Goal: Transaction & Acquisition: Purchase product/service

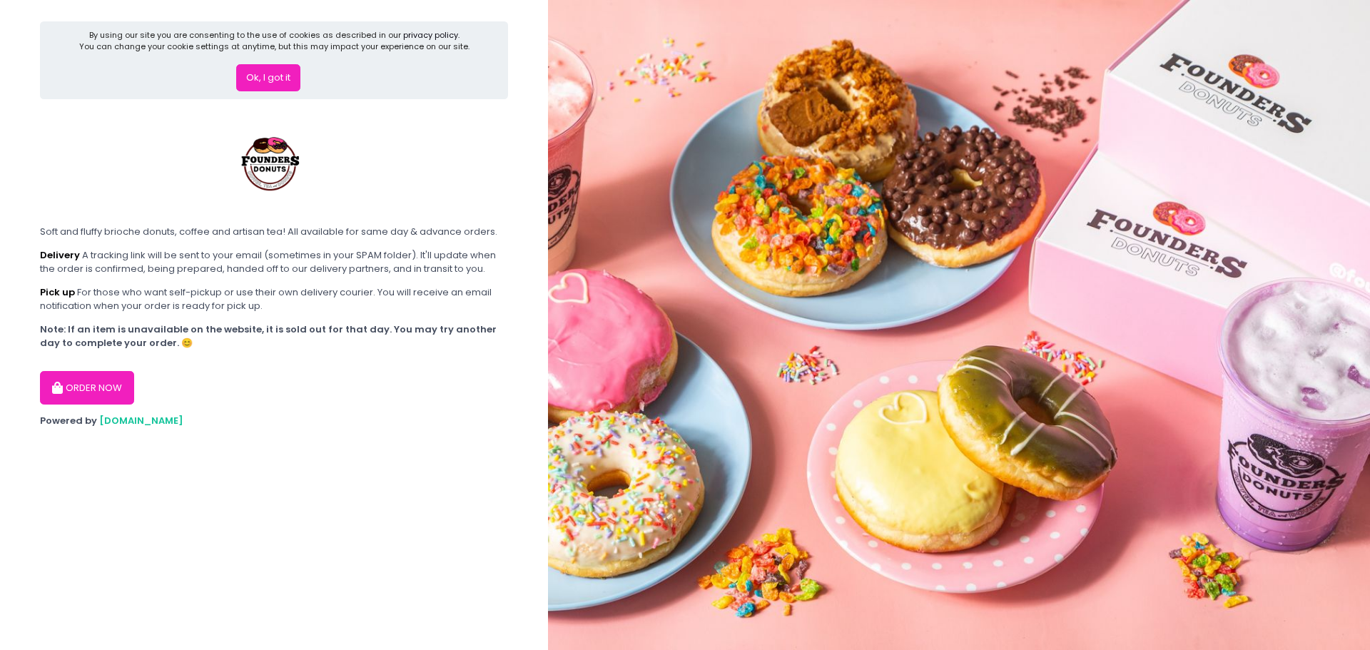
click at [275, 74] on button "Ok, I got it" at bounding box center [268, 77] width 64 height 27
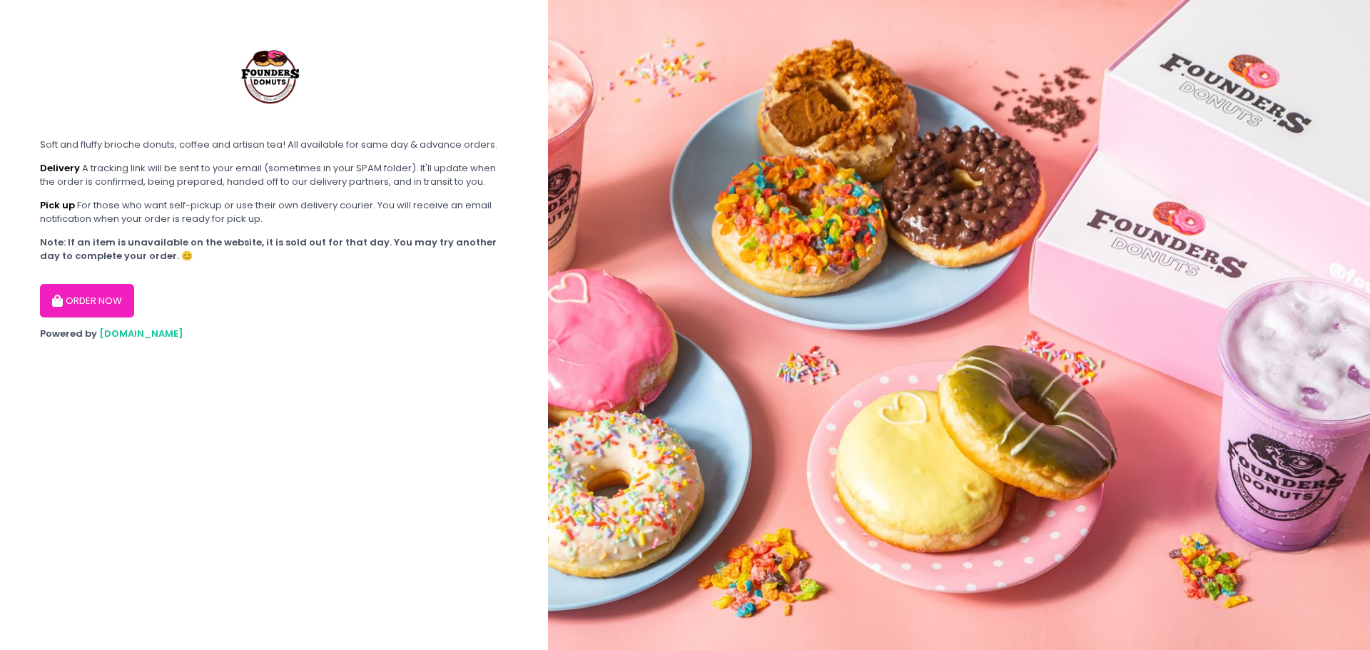
click at [93, 307] on button "ORDER NOW" at bounding box center [87, 301] width 94 height 34
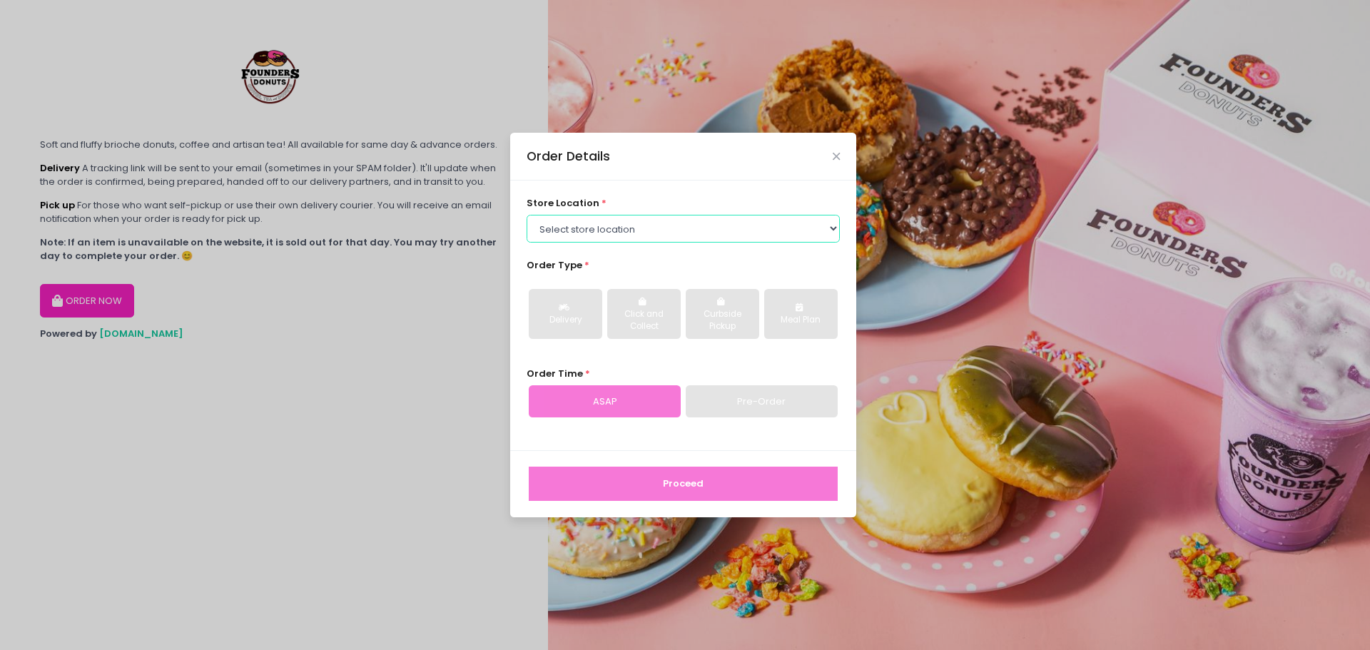
click at [641, 229] on select "Select store location Founders Donuts - [PERSON_NAME] Founders Donuts - [GEOGRA…" at bounding box center [684, 228] width 314 height 27
select select "61a2022e41b39c710272d16a"
click at [527, 215] on select "Select store location Founders Donuts - [PERSON_NAME] Founders Donuts - [GEOGRA…" at bounding box center [684, 228] width 314 height 27
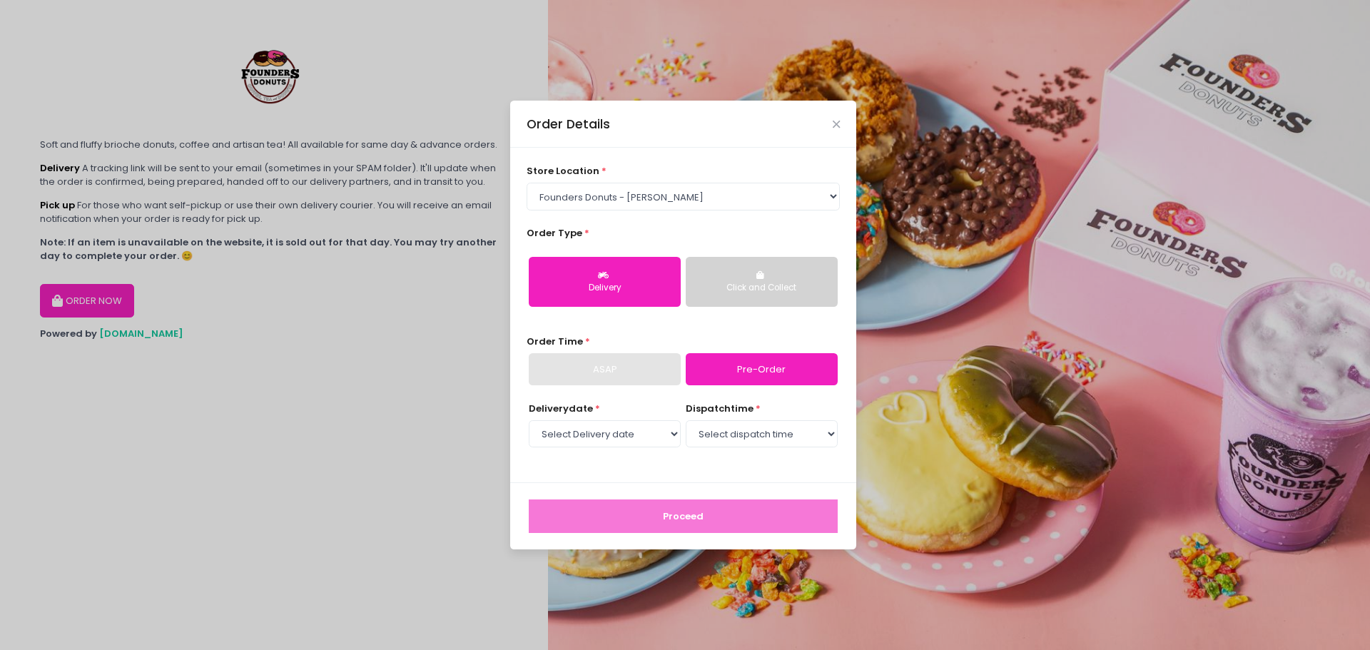
click at [617, 282] on div "Delivery" at bounding box center [605, 288] width 132 height 13
click at [735, 371] on link "Pre-Order" at bounding box center [762, 369] width 152 height 33
click at [612, 285] on div "Delivery" at bounding box center [605, 288] width 132 height 13
click at [770, 375] on link "Pre-Order" at bounding box center [762, 369] width 152 height 33
click at [614, 432] on select "Select Delivery date [DATE] [DATE] [DATE] [DATE] [DATE] [DATE] [DATE] [DATE] [D…" at bounding box center [605, 433] width 152 height 27
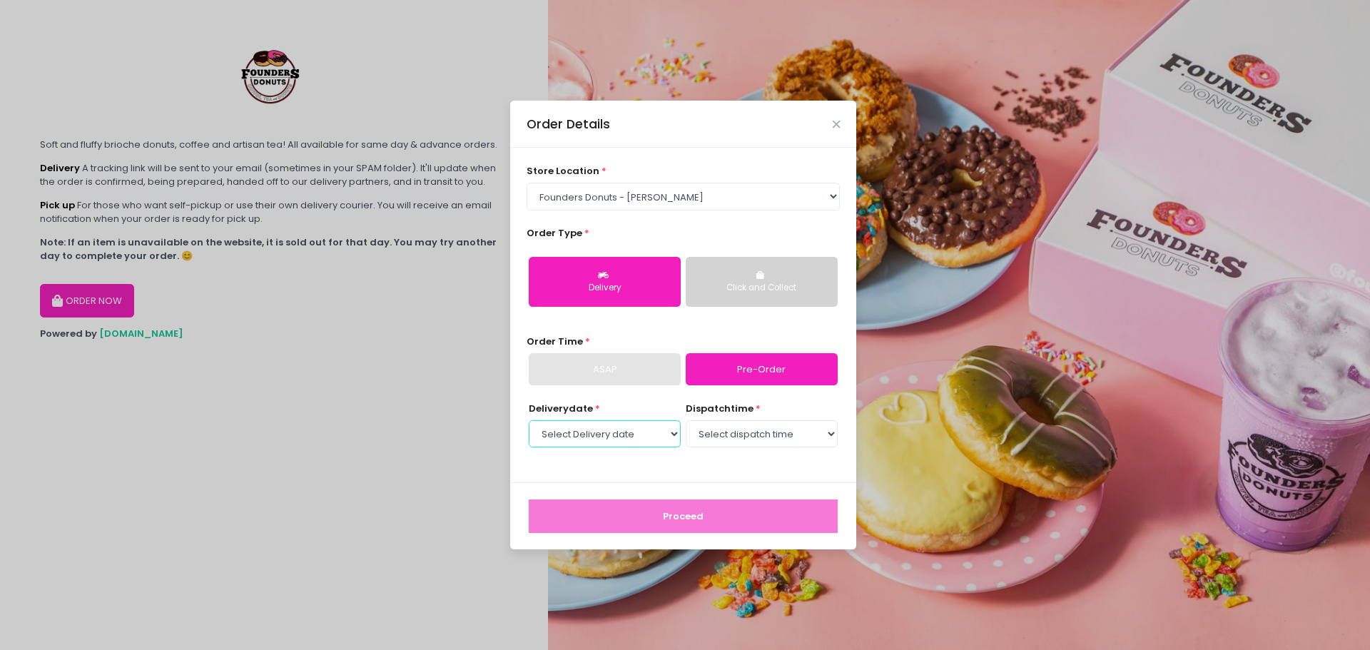
select select "[DATE]"
click at [529, 420] on select "Select Delivery date [DATE] [DATE] [DATE] [DATE] [DATE] [DATE] [DATE] [DATE] [D…" at bounding box center [605, 433] width 152 height 27
click at [758, 434] on select "Select dispatch time 07:00 AM - 07:30 AM 07:30 AM - 08:00 AM 08:00 AM - 08:30 A…" at bounding box center [762, 433] width 152 height 27
select select "19:30"
click at [686, 420] on select "Select dispatch time 07:00 AM - 07:30 AM 07:30 AM - 08:00 AM 08:00 AM - 08:30 A…" at bounding box center [762, 433] width 152 height 27
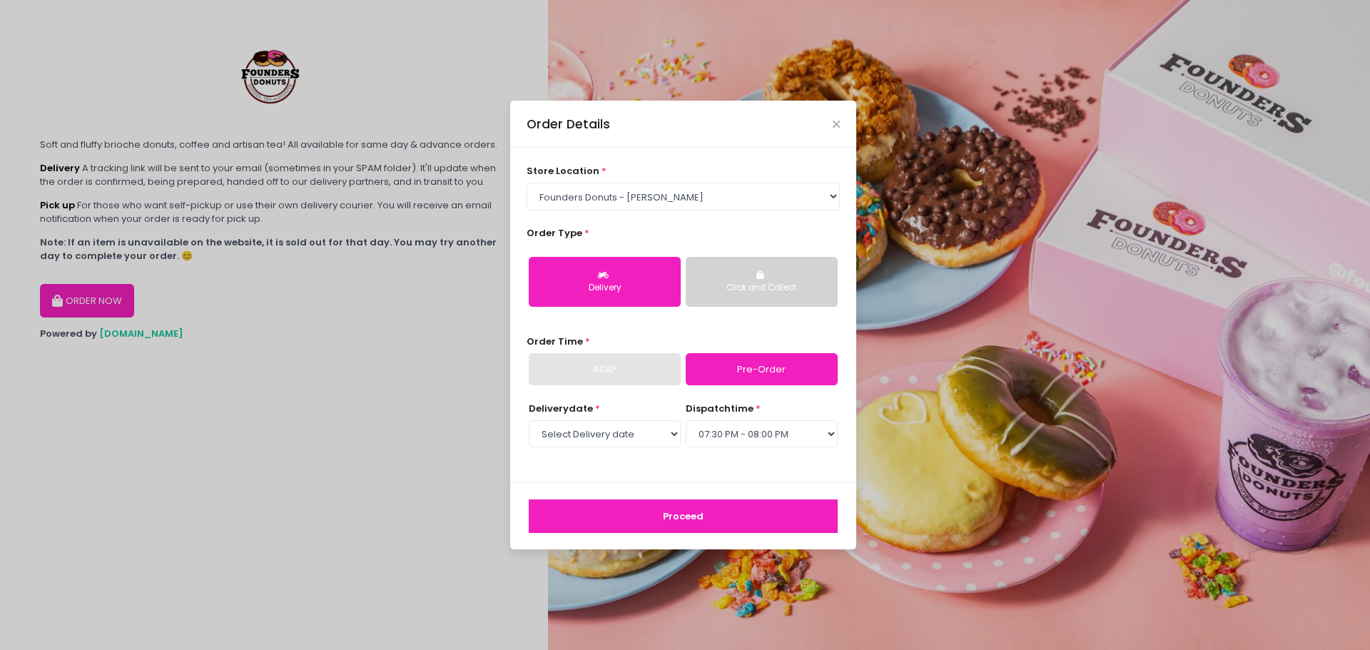
click at [701, 512] on button "Proceed" at bounding box center [683, 516] width 309 height 34
